Goal: Entertainment & Leisure: Browse casually

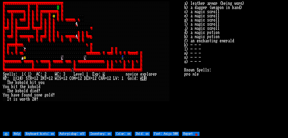
click at [115, 23] on div at bounding box center [114, 24] width 2 height 4
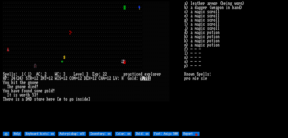
click at [161, 25] on div at bounding box center [162, 24] width 2 height 4
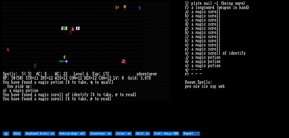
click at [86, 40] on div at bounding box center [85, 41] width 2 height 4
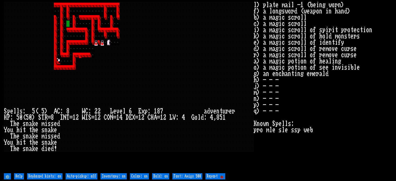
click at [123, 64] on div at bounding box center [124, 67] width 3 height 6
